Goal: Information Seeking & Learning: Find contact information

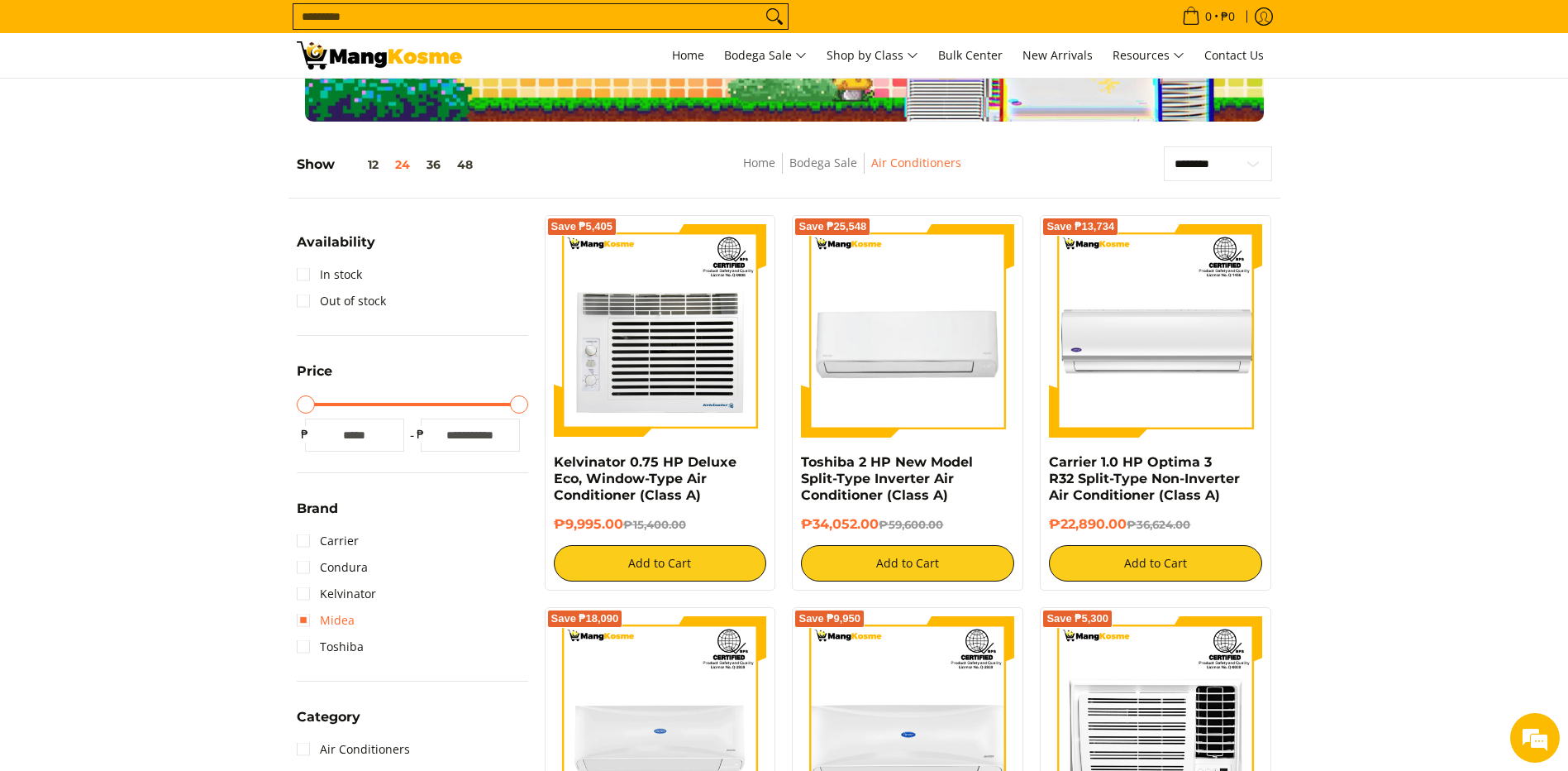
click at [300, 623] on link "Midea" at bounding box center [325, 620] width 58 height 27
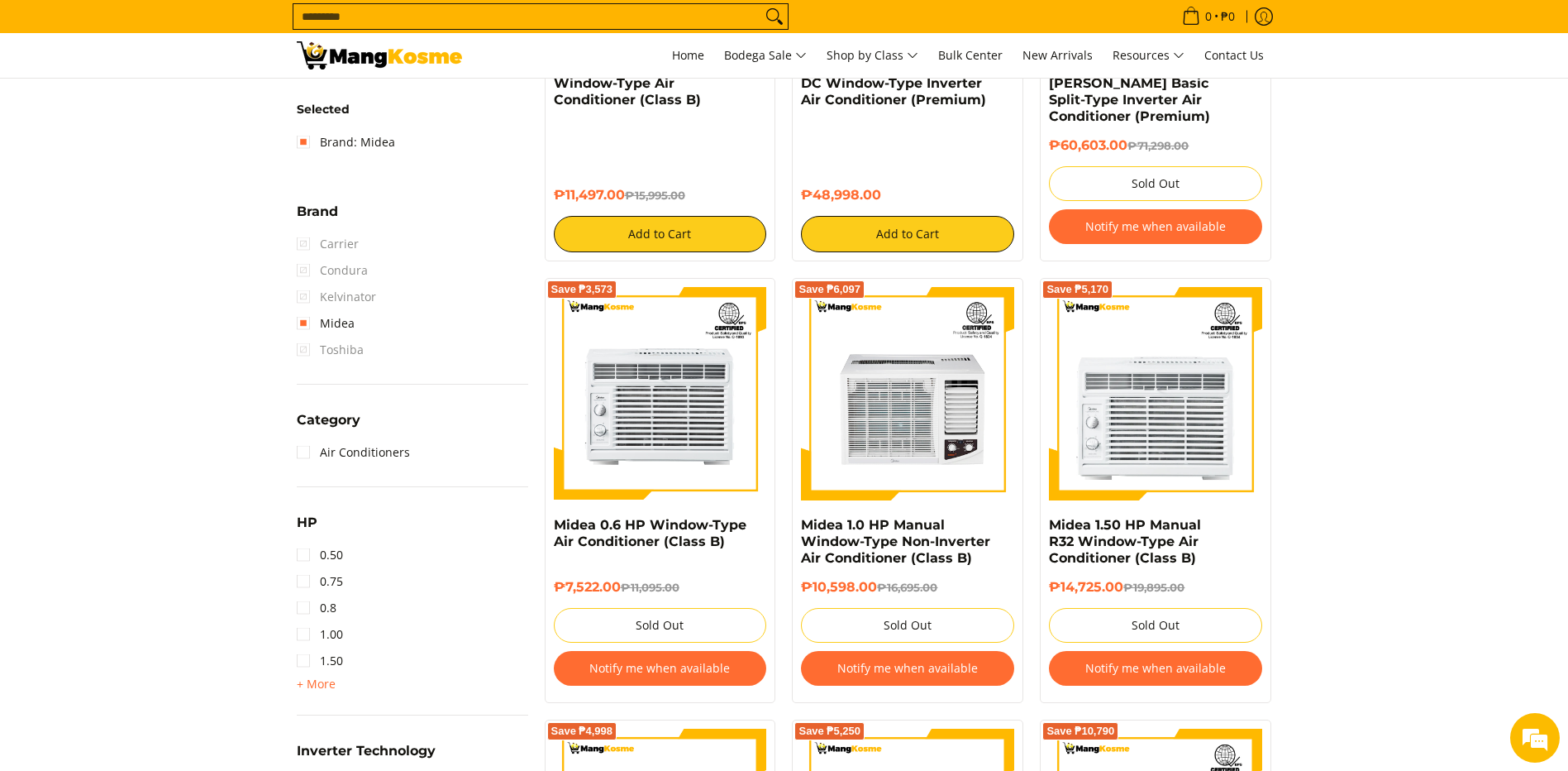
scroll to position [564, 0]
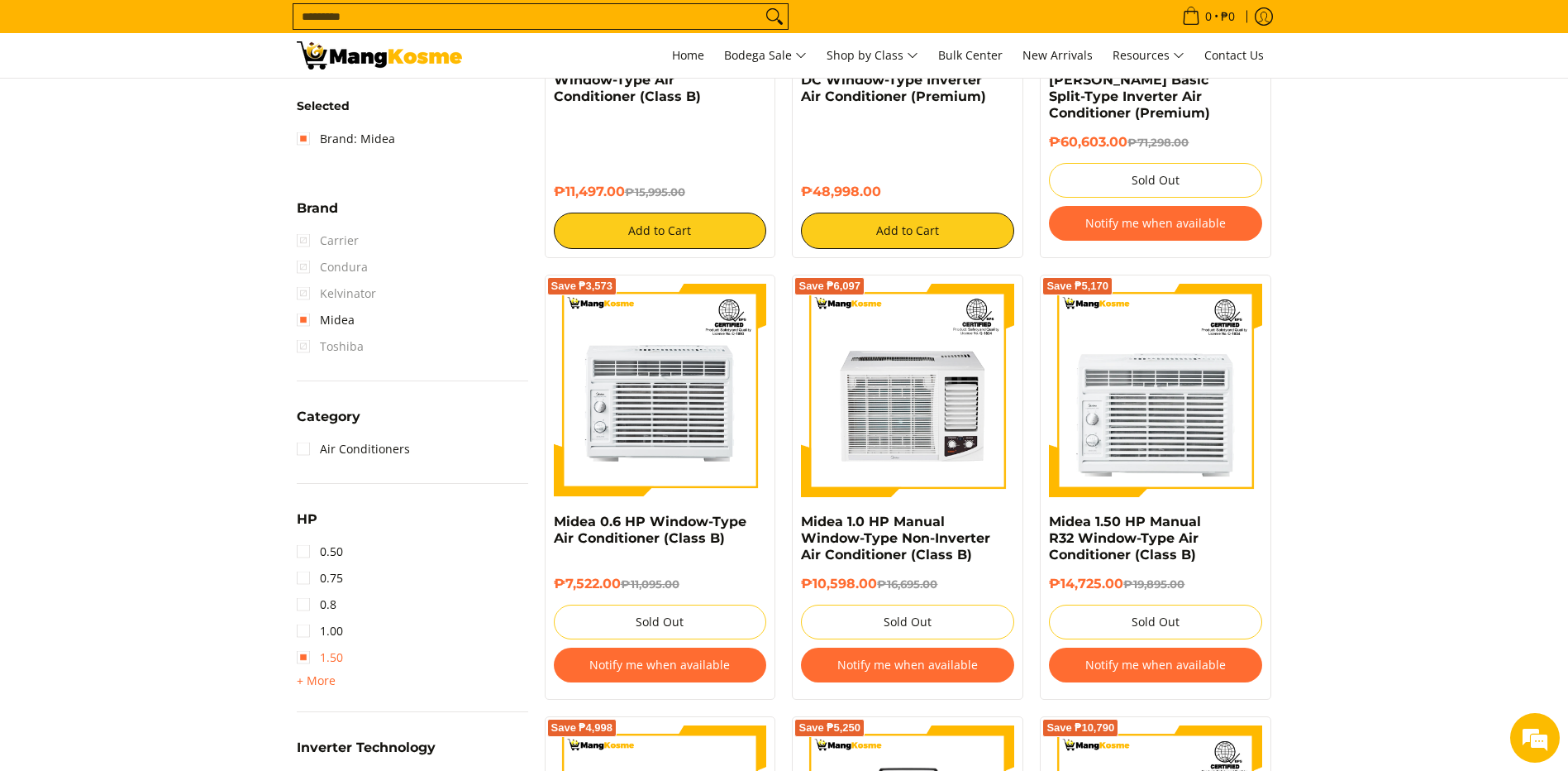
click at [305, 656] on link "1.50" at bounding box center [320, 657] width 47 height 27
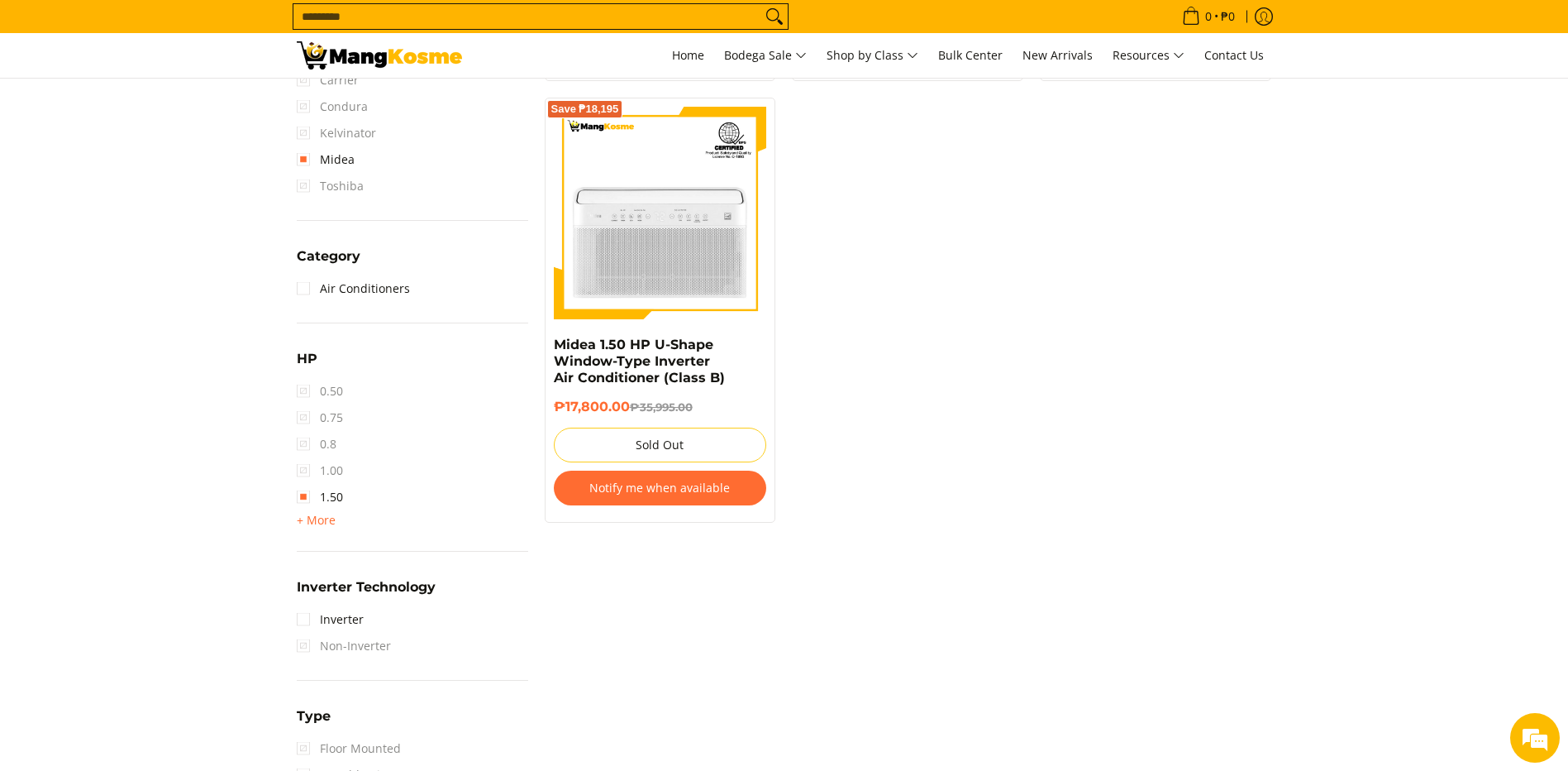
scroll to position [895, 0]
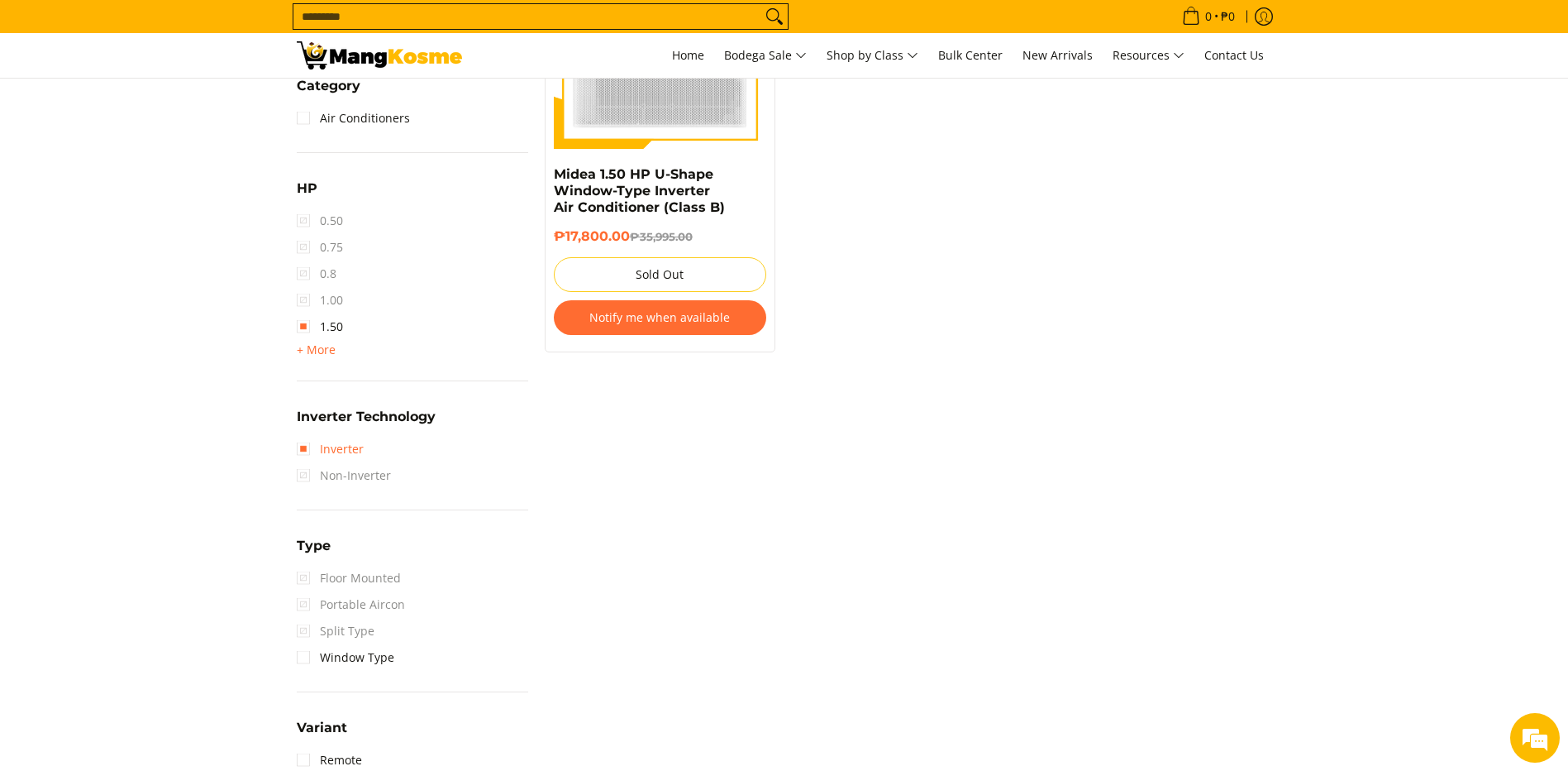
click at [309, 452] on link "Inverter" at bounding box center [330, 449] width 67 height 27
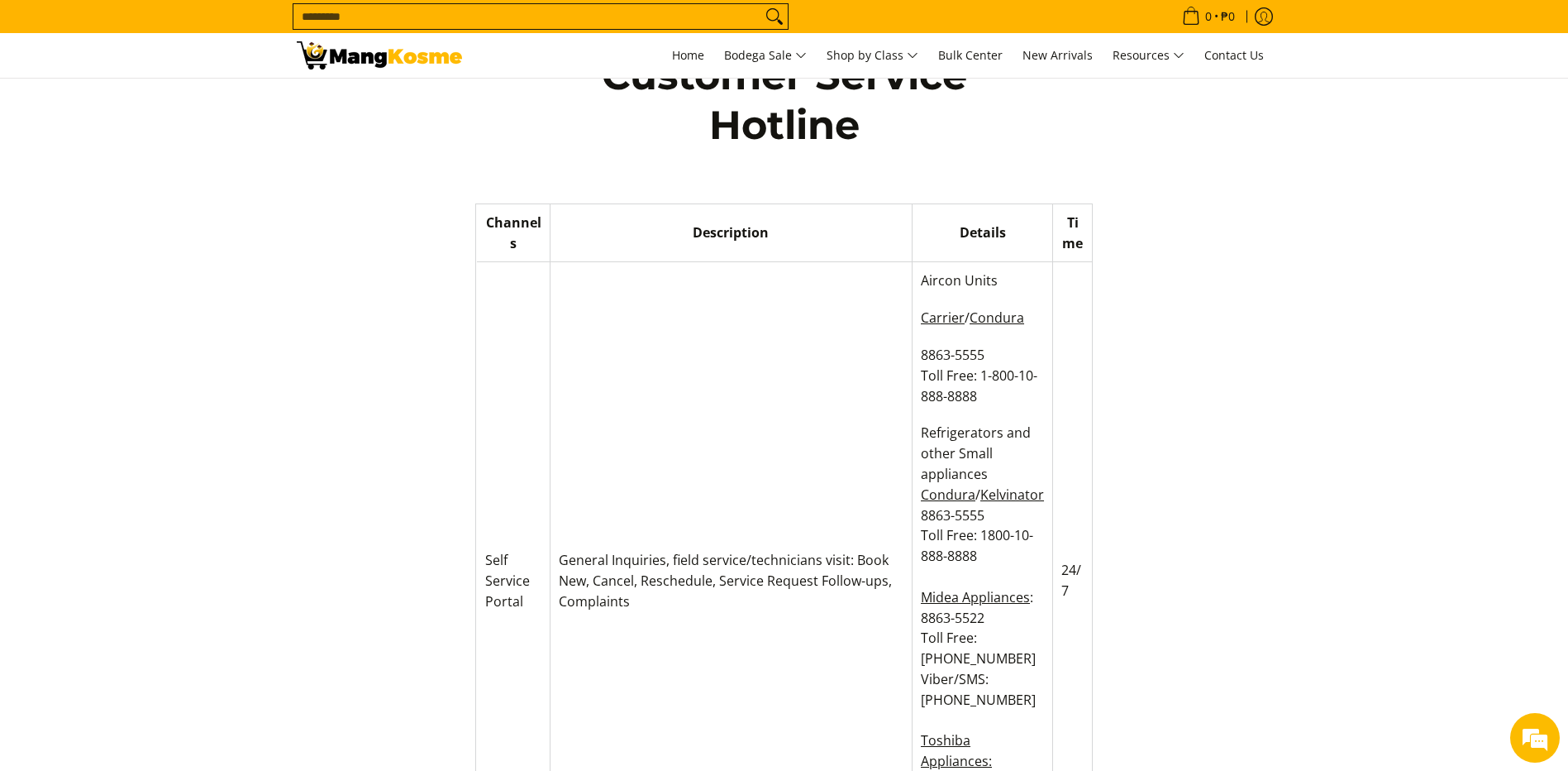
scroll to position [83, 0]
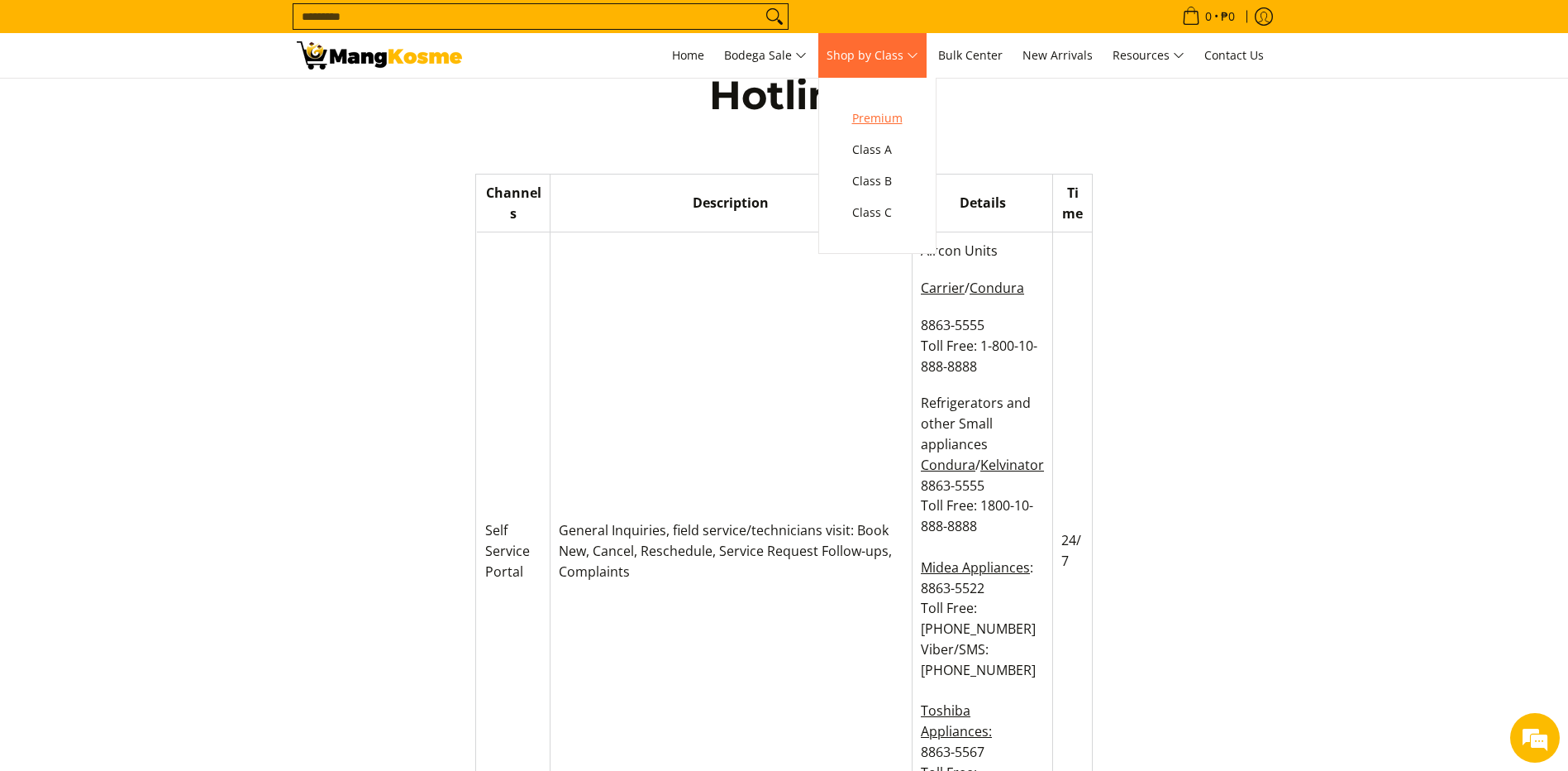
click at [889, 121] on span "Premium" at bounding box center [877, 119] width 51 height 21
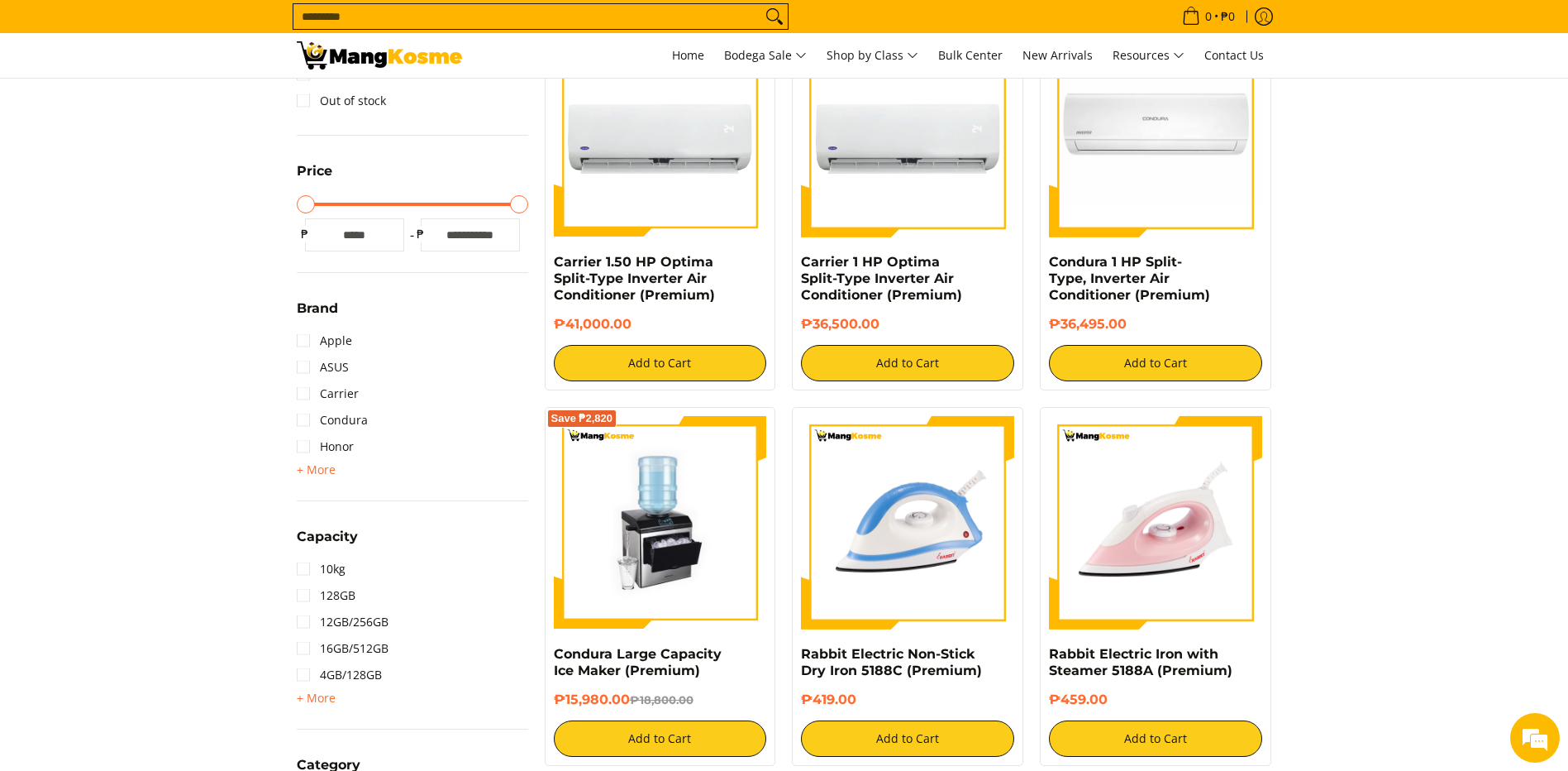
scroll to position [413, 0]
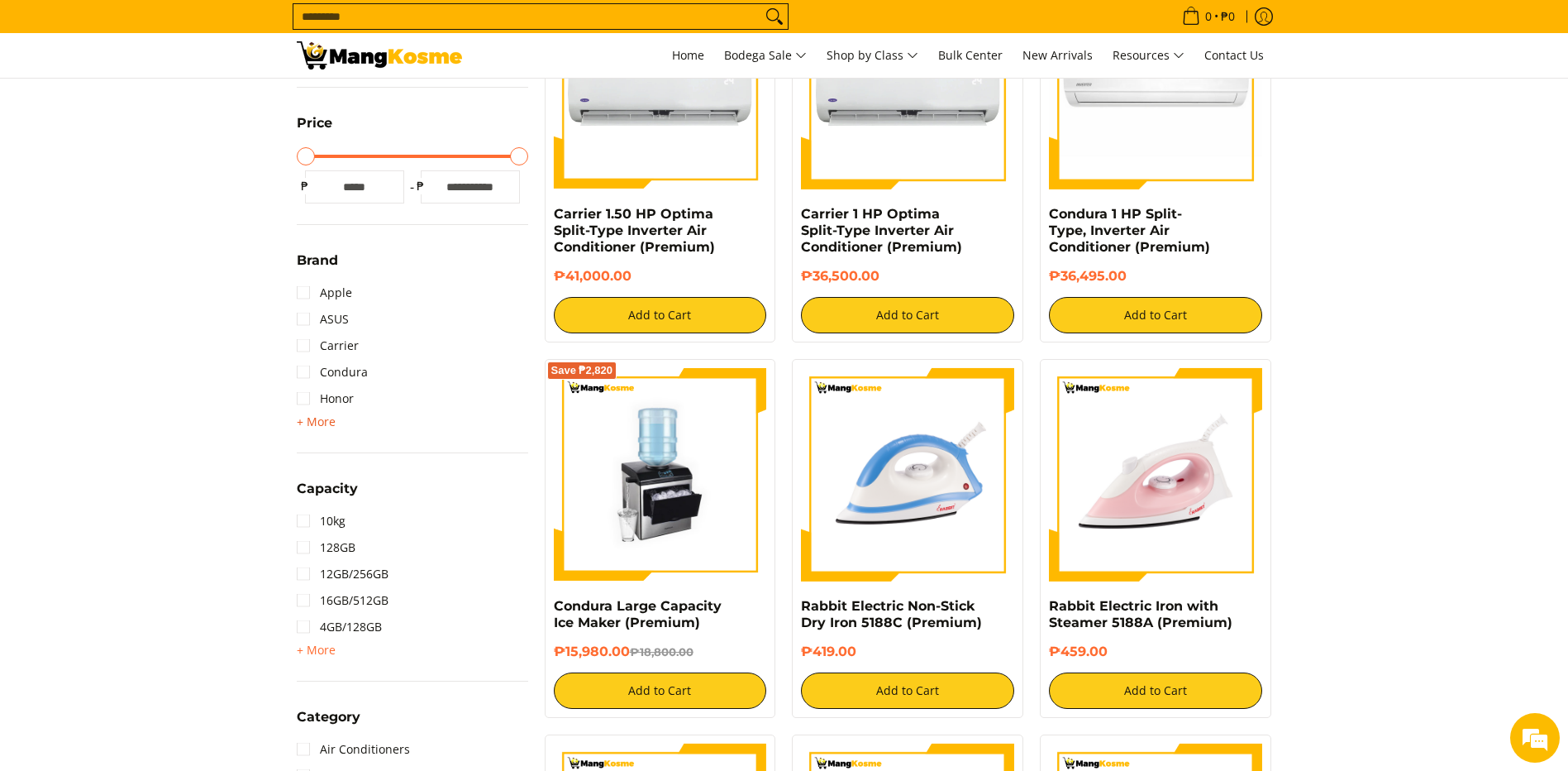
click at [303, 418] on span "+ More" at bounding box center [316, 422] width 39 height 13
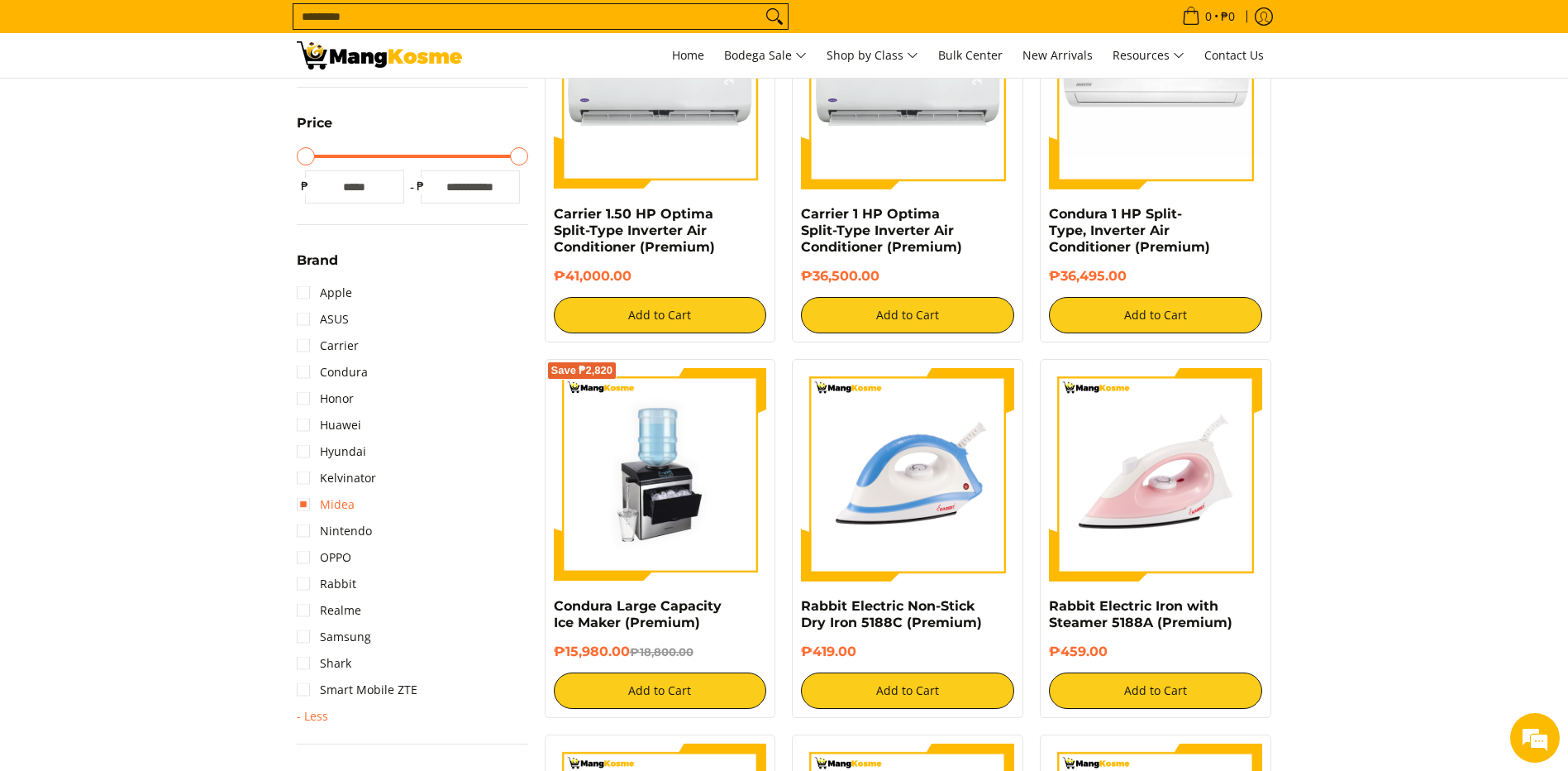
click at [308, 502] on link "Midea" at bounding box center [325, 505] width 58 height 27
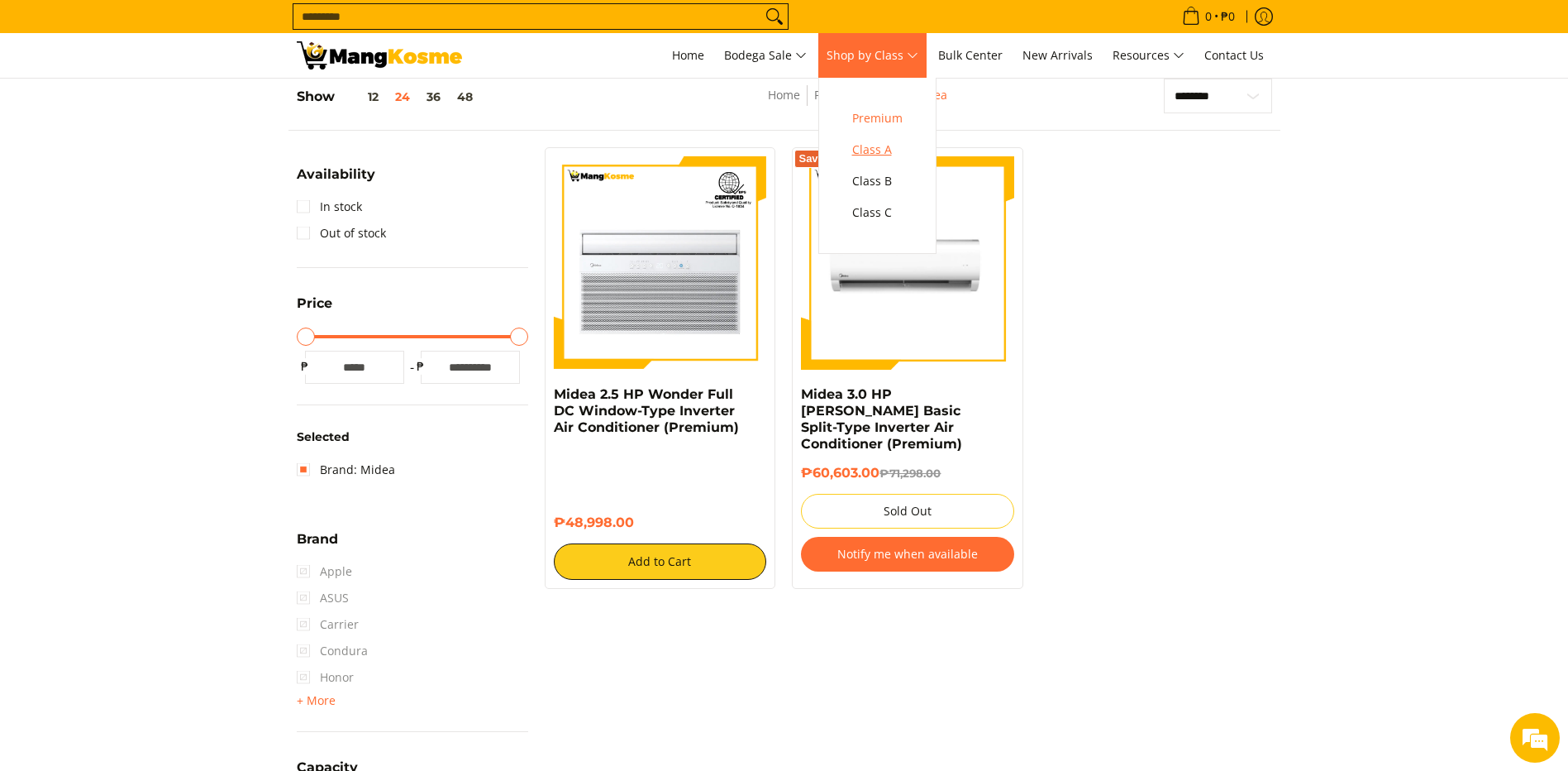
click at [885, 147] on span "Class A" at bounding box center [877, 151] width 51 height 21
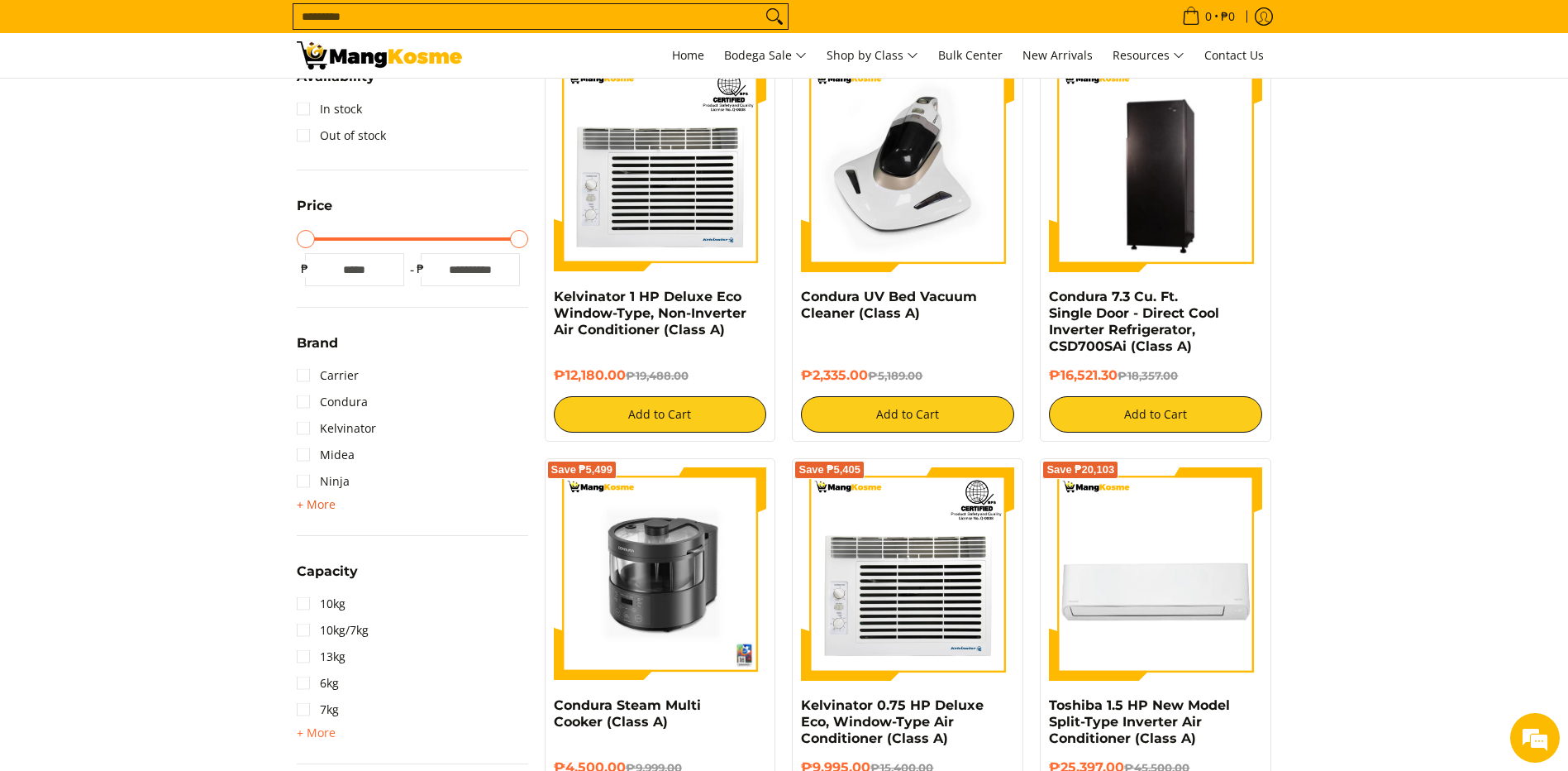
scroll to position [331, 0]
click at [312, 504] on span "+ More" at bounding box center [316, 505] width 39 height 13
click at [308, 460] on link "Midea" at bounding box center [325, 455] width 58 height 27
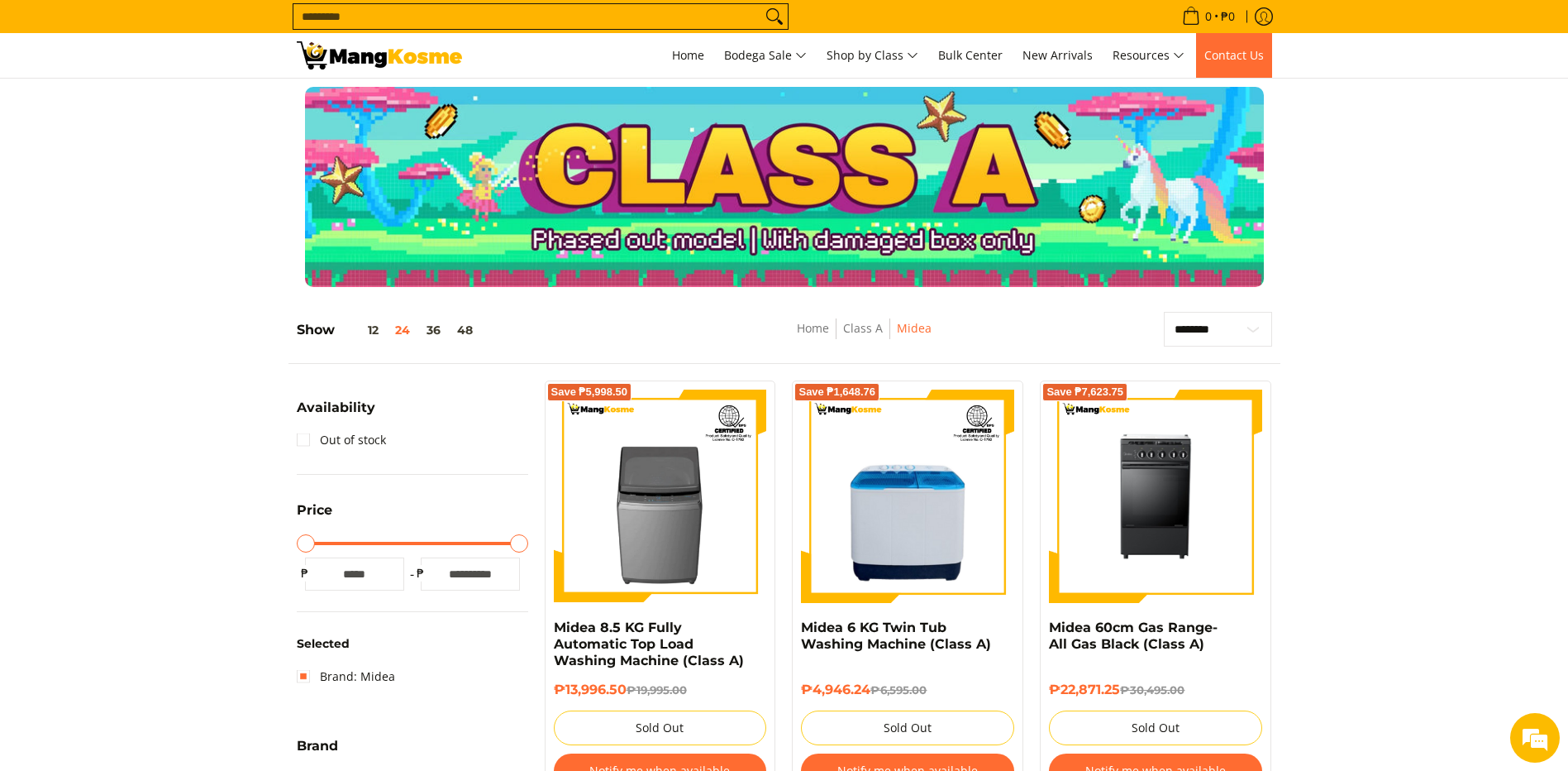
click at [1224, 62] on span "Contact Us" at bounding box center [1234, 54] width 59 height 15
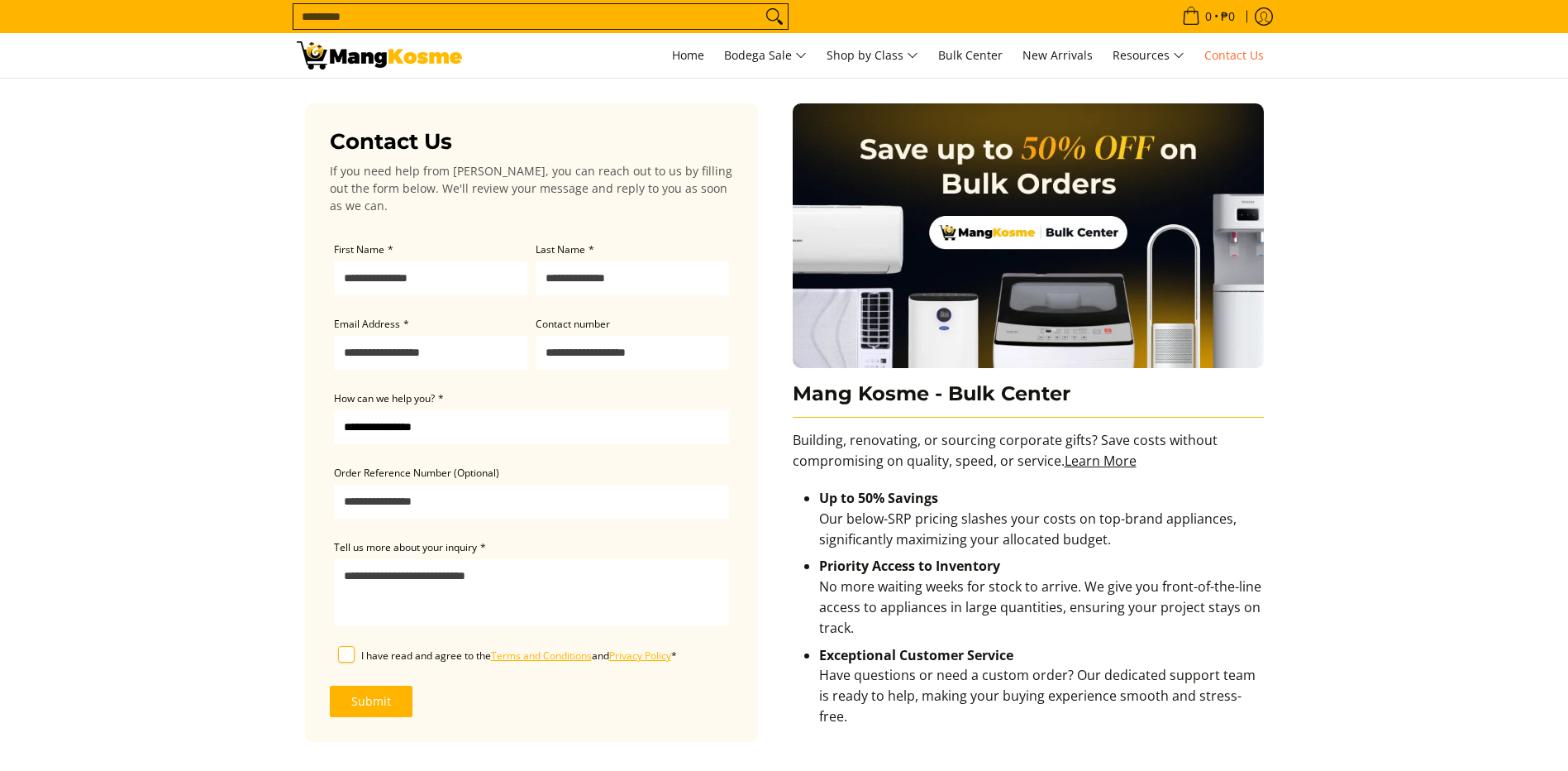
click at [438, 434] on select "**********" at bounding box center [531, 427] width 395 height 34
click at [72, 439] on main "Contact Us If you need help from Mang Kosme, you can reach out to us by filling…" at bounding box center [784, 689] width 1568 height 1221
